Goal: Information Seeking & Learning: Check status

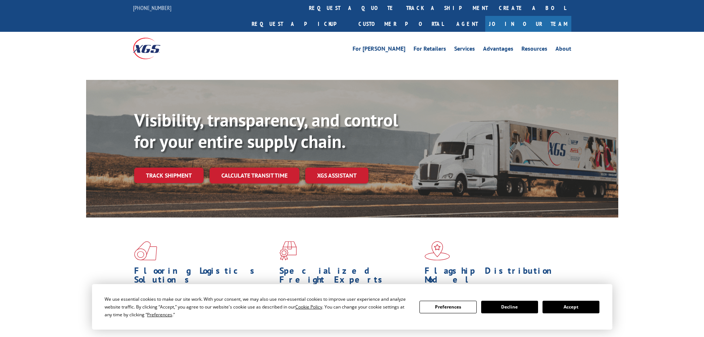
click at [180, 162] on div "Visibility, transparency, and control for your entire supply chain. Track shipm…" at bounding box center [376, 160] width 484 height 103
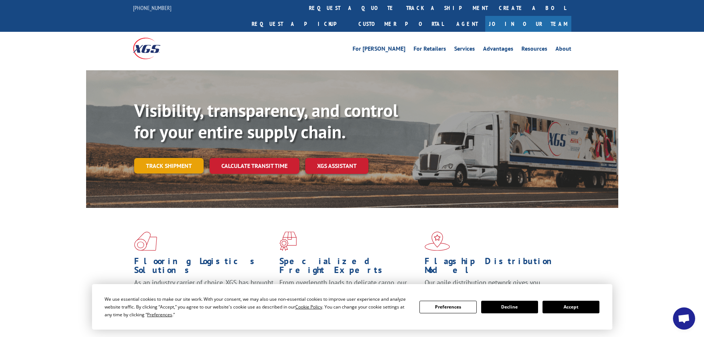
click at [174, 158] on link "Track shipment" at bounding box center [169, 166] width 70 height 16
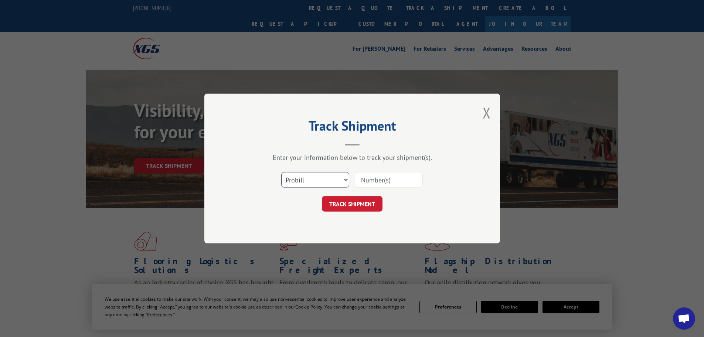
click at [315, 183] on select "Select category... Probill BOL PO" at bounding box center [315, 180] width 68 height 16
click at [379, 186] on input at bounding box center [389, 180] width 68 height 16
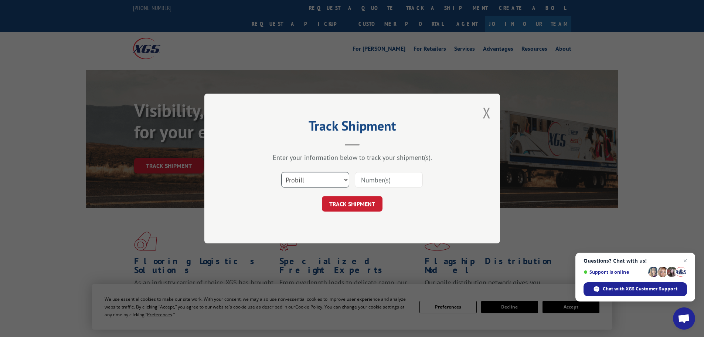
click at [328, 182] on select "Select category... Probill BOL PO" at bounding box center [315, 180] width 68 height 16
select select "bol"
click at [281, 172] on select "Select category... Probill BOL PO" at bounding box center [315, 180] width 68 height 16
click at [372, 174] on input at bounding box center [389, 180] width 68 height 16
paste input "5508132"
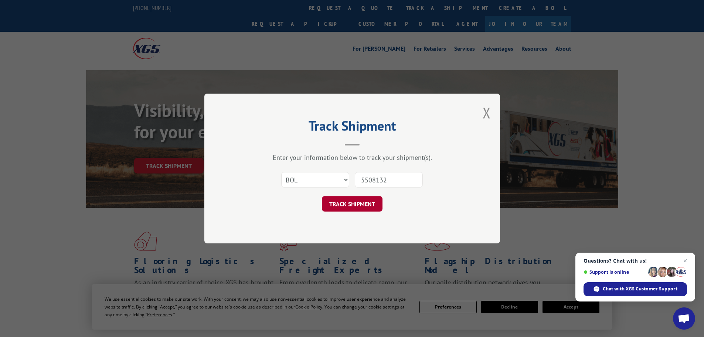
type input "5508132"
click at [372, 202] on button "TRACK SHIPMENT" at bounding box center [352, 204] width 61 height 16
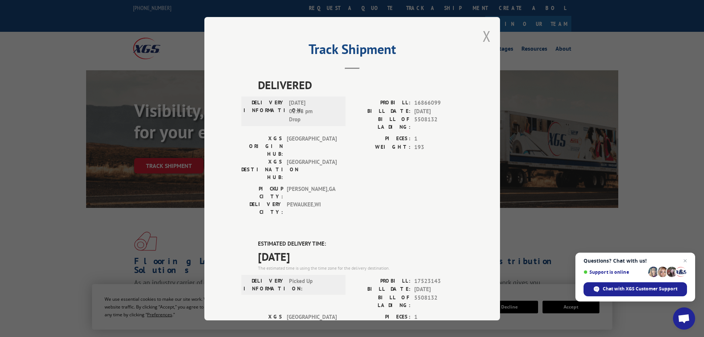
click at [483, 36] on button "Close modal" at bounding box center [487, 36] width 8 height 20
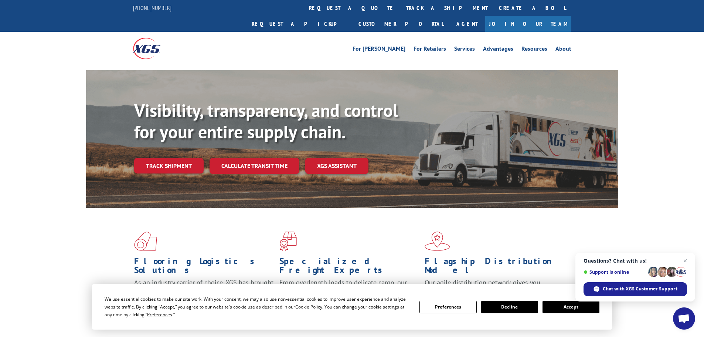
drag, startPoint x: 171, startPoint y: 147, endPoint x: 200, endPoint y: 139, distance: 30.2
click at [171, 158] on link "Track shipment" at bounding box center [169, 166] width 70 height 16
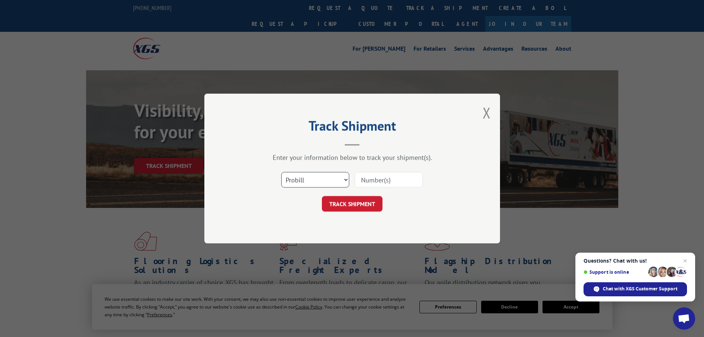
click at [318, 180] on select "Select category... Probill BOL PO" at bounding box center [315, 180] width 68 height 16
select select "bol"
click at [281, 172] on select "Select category... Probill BOL PO" at bounding box center [315, 180] width 68 height 16
click at [381, 183] on input at bounding box center [389, 180] width 68 height 16
paste input "5512016"
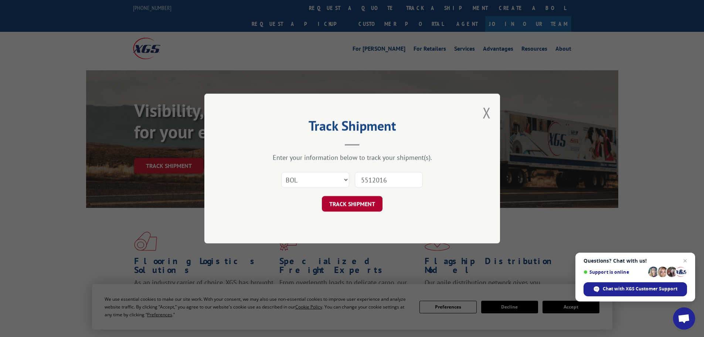
type input "5512016"
click at [362, 203] on button "TRACK SHIPMENT" at bounding box center [352, 204] width 61 height 16
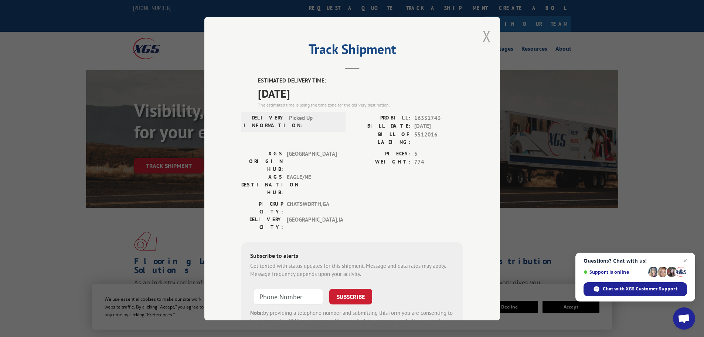
click at [483, 36] on button "Close modal" at bounding box center [487, 36] width 8 height 20
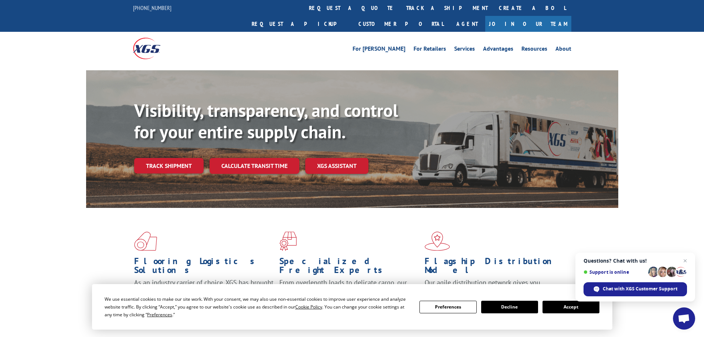
drag, startPoint x: 164, startPoint y: 146, endPoint x: 234, endPoint y: 147, distance: 69.5
click at [164, 158] on link "Track shipment" at bounding box center [169, 166] width 70 height 16
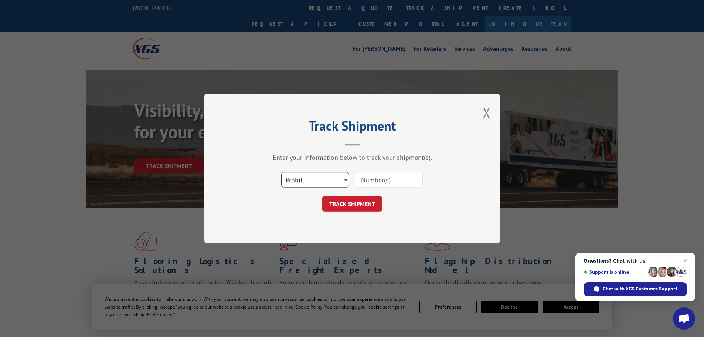
click at [291, 174] on select "Select category... Probill BOL PO" at bounding box center [315, 180] width 68 height 16
select select "bol"
click at [281, 172] on select "Select category... Probill BOL PO" at bounding box center [315, 180] width 68 height 16
click at [375, 179] on input at bounding box center [389, 180] width 68 height 16
paste input "7046644"
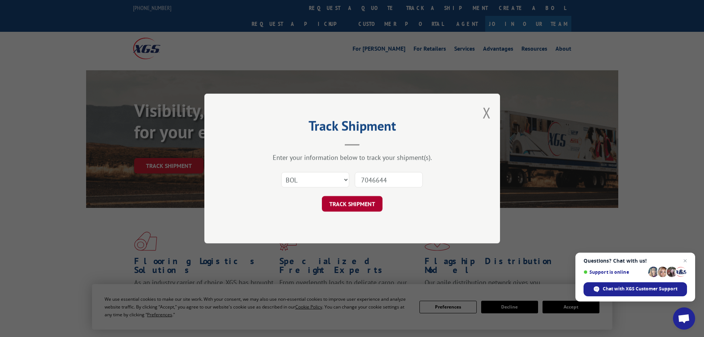
type input "7046644"
click at [371, 210] on button "TRACK SHIPMENT" at bounding box center [352, 204] width 61 height 16
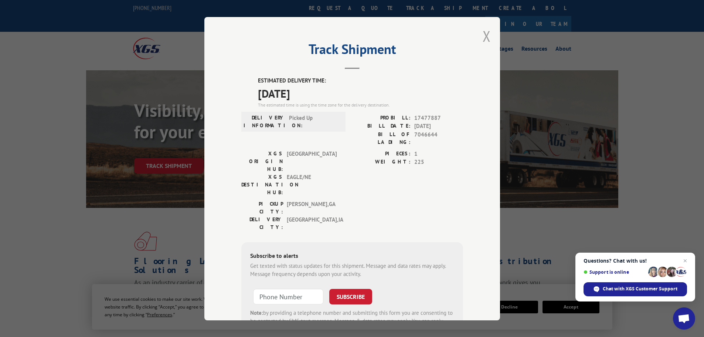
click at [484, 39] on button "Close modal" at bounding box center [487, 36] width 8 height 20
